Goal: Navigation & Orientation: Find specific page/section

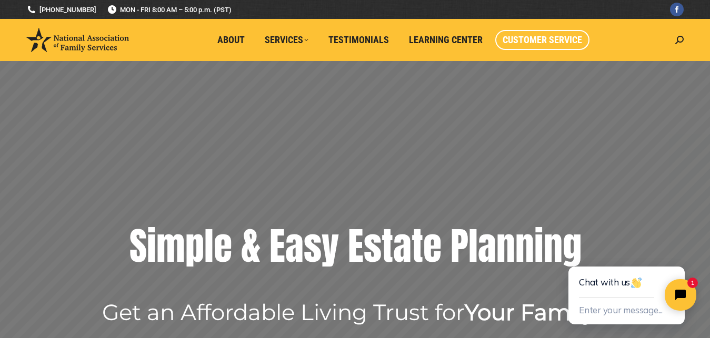
click at [529, 39] on span "Customer Service" at bounding box center [541, 40] width 79 height 12
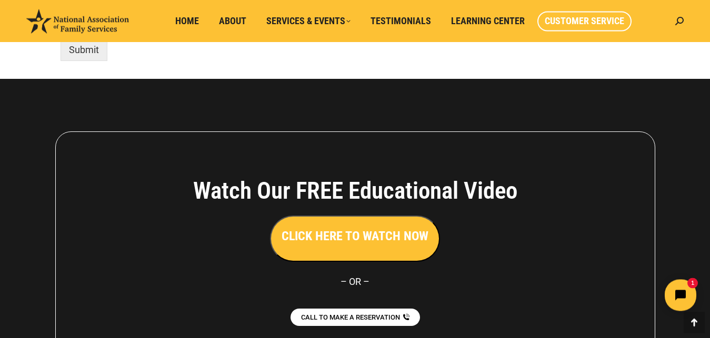
scroll to position [1032, 0]
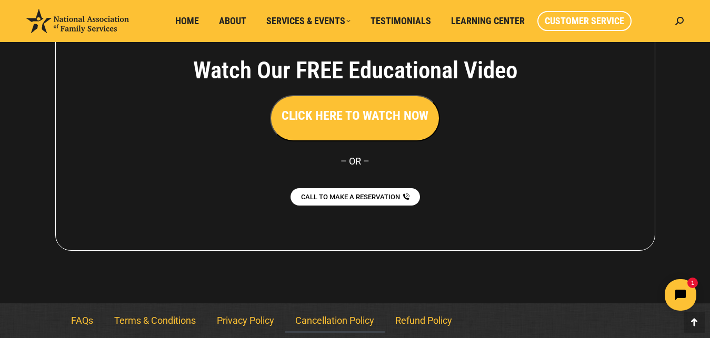
click at [339, 320] on link "Cancellation Policy" at bounding box center [335, 321] width 100 height 24
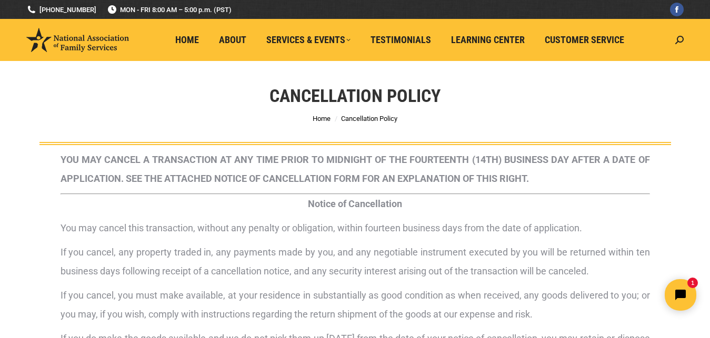
click at [695, 106] on div "Cancellation Policy You are here: Home Cancellation Policy" at bounding box center [355, 103] width 684 height 84
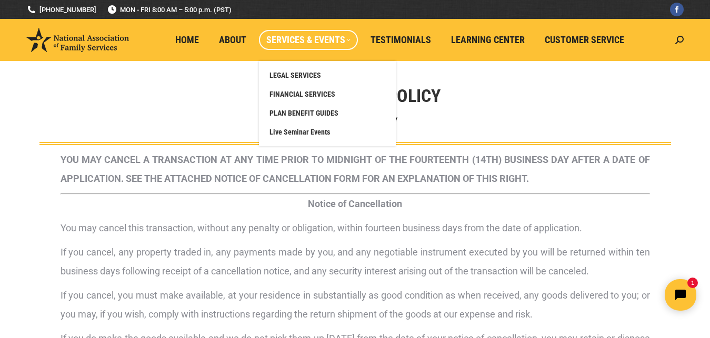
click at [310, 41] on span "Services & Events" at bounding box center [308, 40] width 84 height 12
click at [311, 133] on span "Live Seminar Events" at bounding box center [299, 131] width 61 height 9
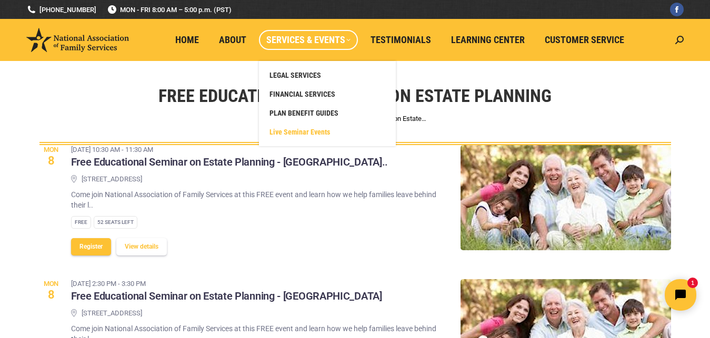
click at [290, 41] on span "Services & Events" at bounding box center [308, 40] width 84 height 12
click at [296, 74] on span "LEGAL SERVICES" at bounding box center [295, 75] width 52 height 9
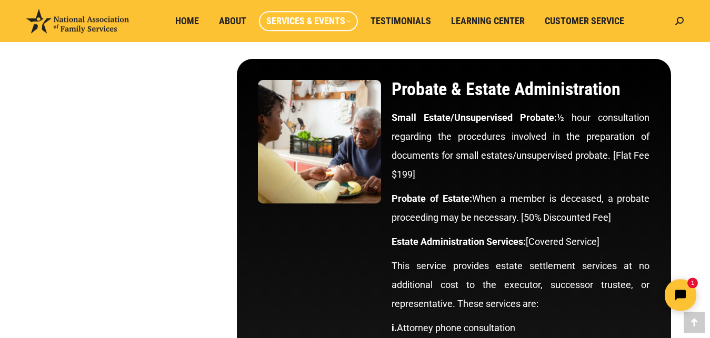
scroll to position [3044, 0]
